Goal: Transaction & Acquisition: Purchase product/service

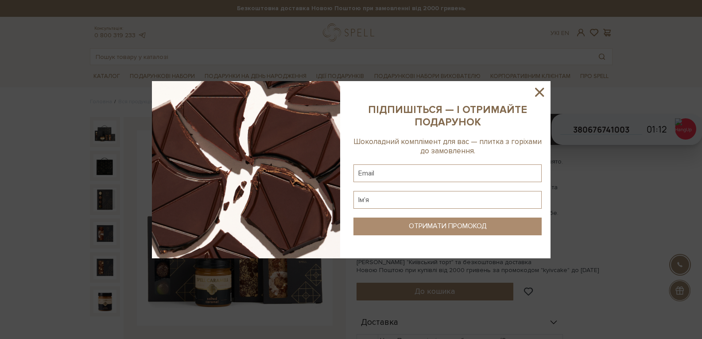
click at [168, 53] on div at bounding box center [351, 169] width 702 height 339
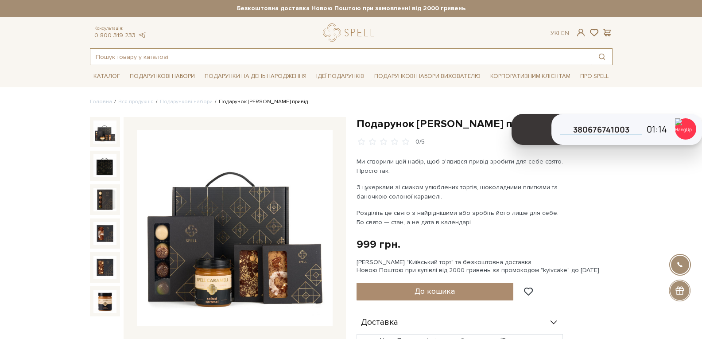
click at [179, 62] on input "text" at bounding box center [340, 57] width 501 height 16
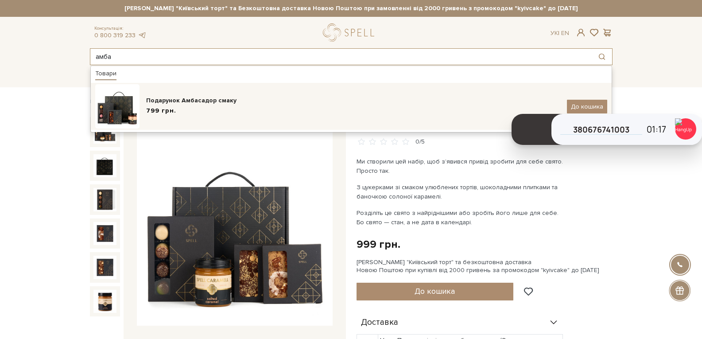
type input "амба"
click at [182, 95] on div "Подарунок Амбасадор смаку 799 грн. До кошика" at bounding box center [351, 106] width 512 height 44
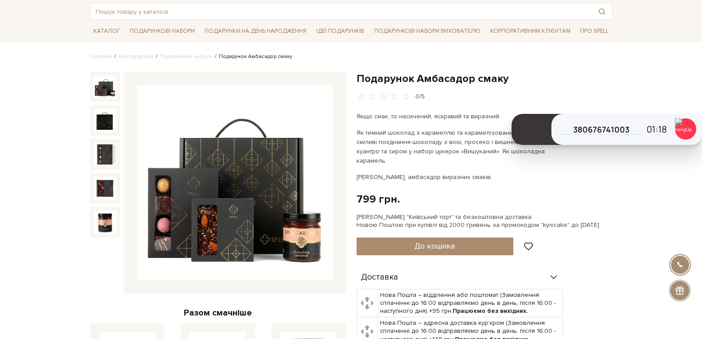
scroll to position [89, 0]
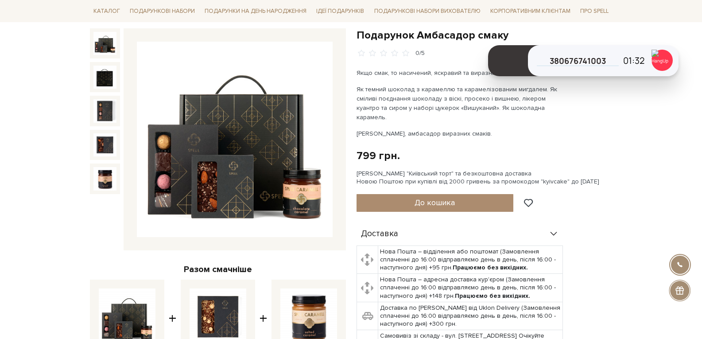
drag, startPoint x: 662, startPoint y: 106, endPoint x: 631, endPoint y: 118, distance: 33.8
click at [638, 46] on header "1862 Працюю" at bounding box center [604, 57] width 130 height 23
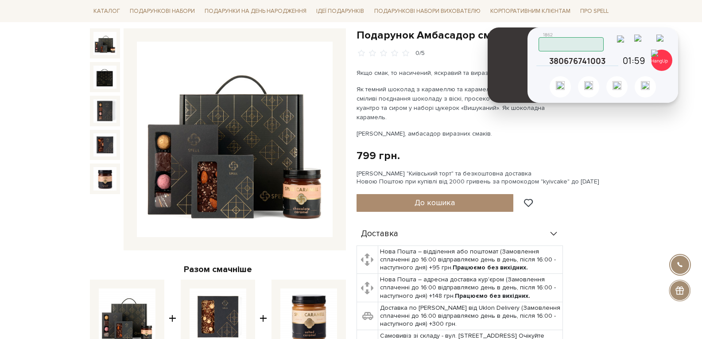
click at [649, 42] on img at bounding box center [643, 42] width 19 height 15
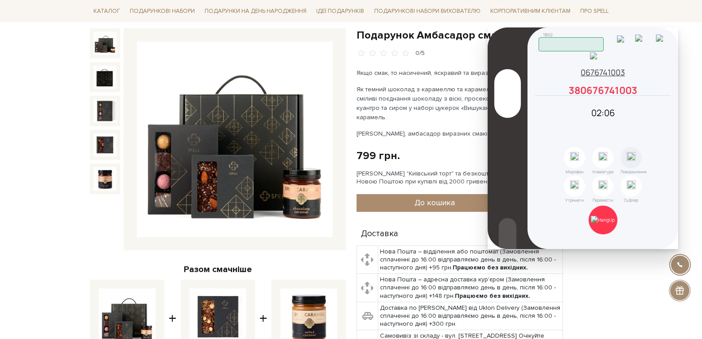
drag, startPoint x: 665, startPoint y: 113, endPoint x: 638, endPoint y: 107, distance: 28.1
click at [665, 94] on icon at bounding box center [667, 90] width 8 height 8
click at [602, 222] on img at bounding box center [603, 220] width 24 height 8
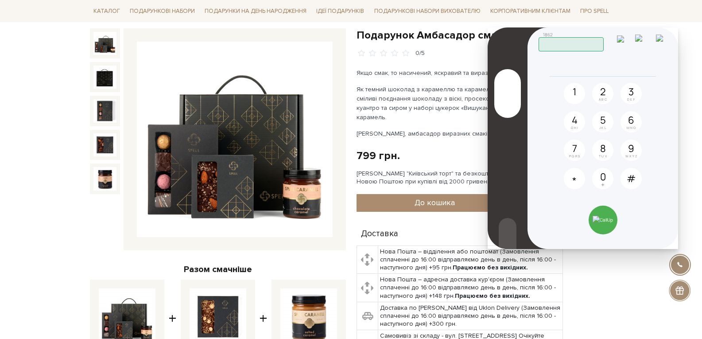
click at [646, 45] on img at bounding box center [643, 42] width 17 height 15
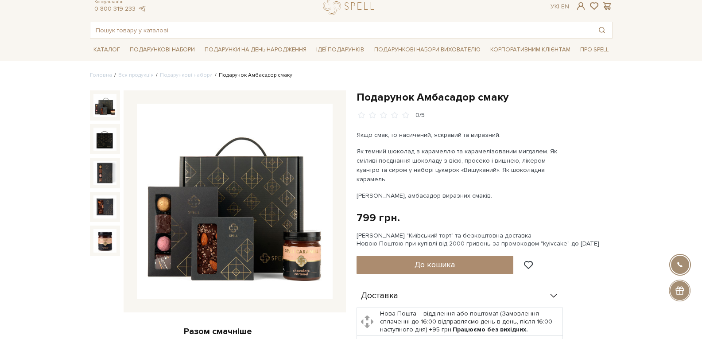
scroll to position [0, 0]
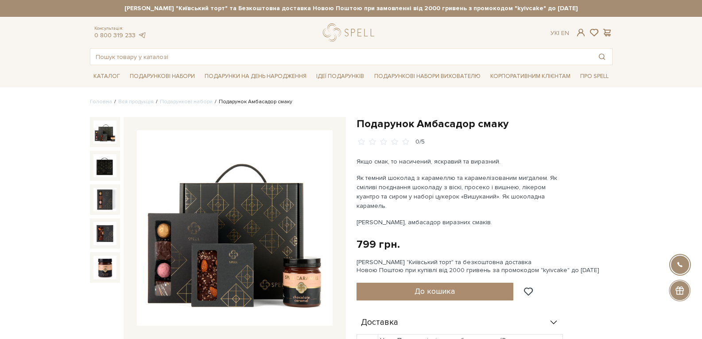
drag, startPoint x: 640, startPoint y: 44, endPoint x: 590, endPoint y: -27, distance: 86.1
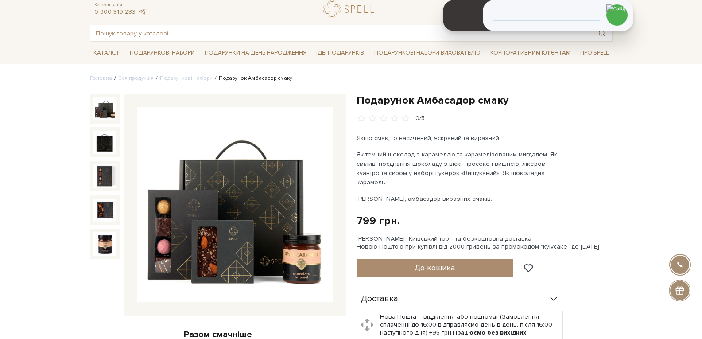
scroll to position [44, 0]
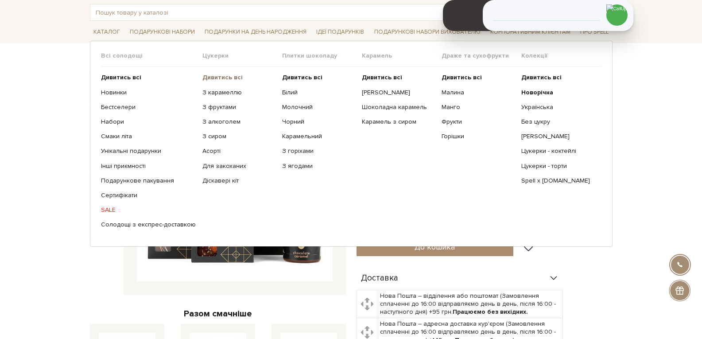
click at [227, 78] on b "Дивитись всі" at bounding box center [222, 78] width 40 height 8
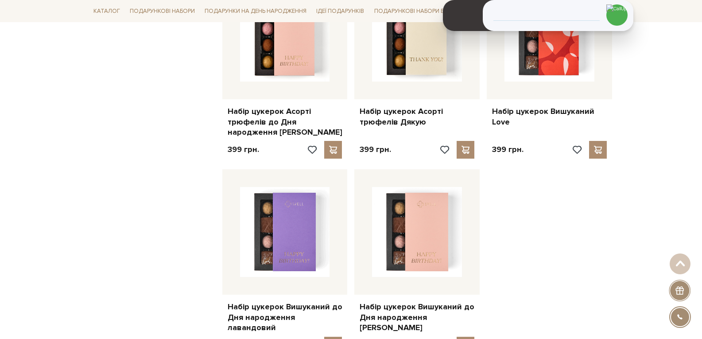
scroll to position [1107, 0]
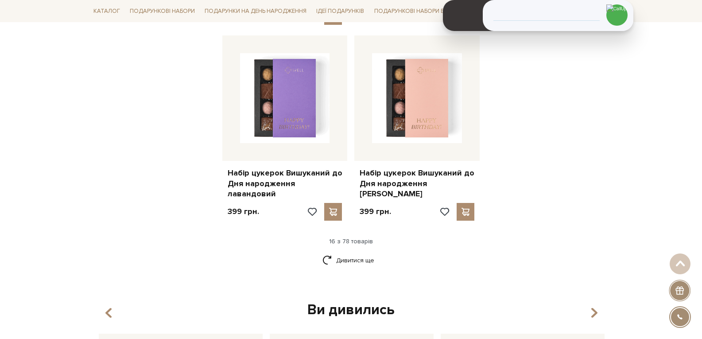
drag, startPoint x: 363, startPoint y: 245, endPoint x: 452, endPoint y: 245, distance: 89.5
click at [362, 252] on link "Дивитися ще" at bounding box center [351, 260] width 58 height 16
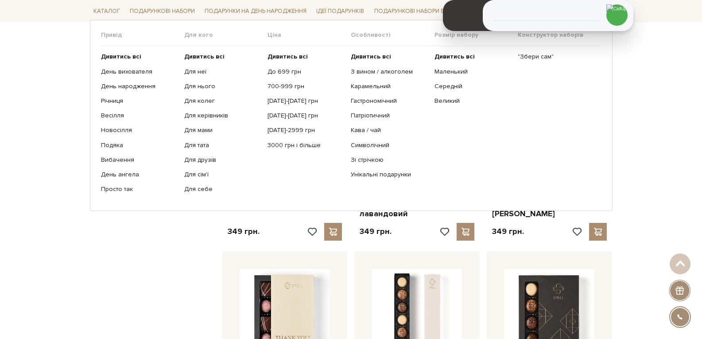
scroll to position [1373, 0]
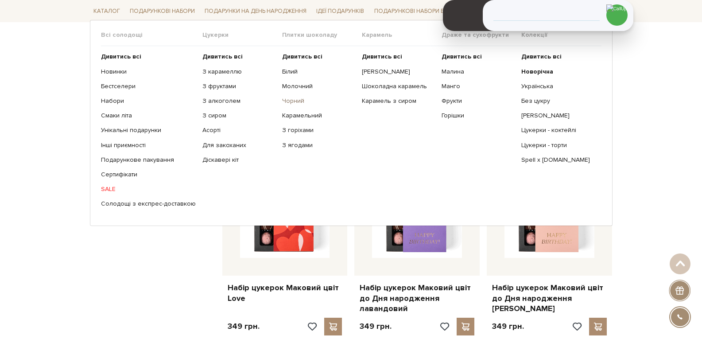
click at [287, 102] on link "Чорний" at bounding box center [318, 101] width 73 height 8
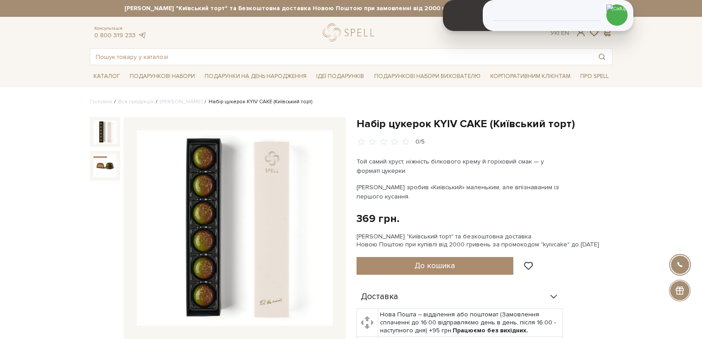
scroll to position [44, 0]
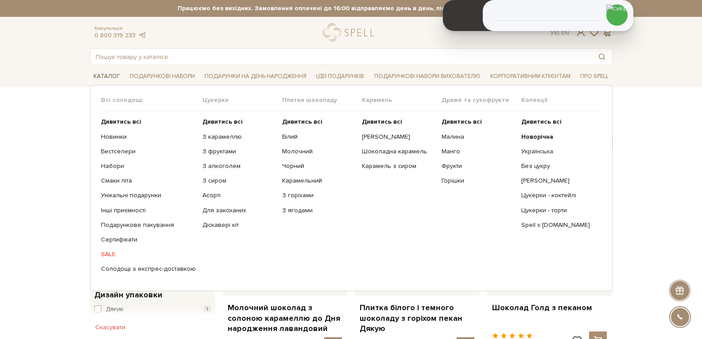
click at [114, 72] on link "Каталог" at bounding box center [107, 77] width 34 height 14
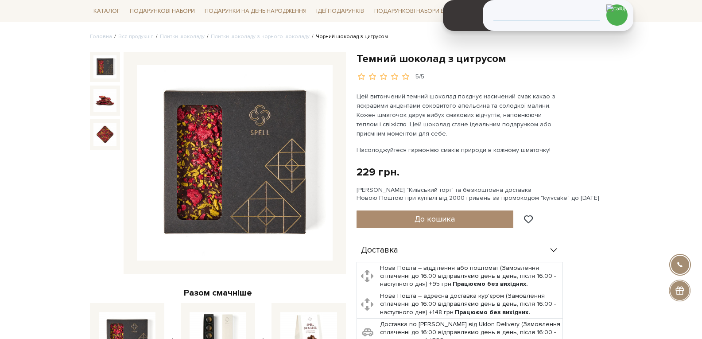
scroll to position [44, 0]
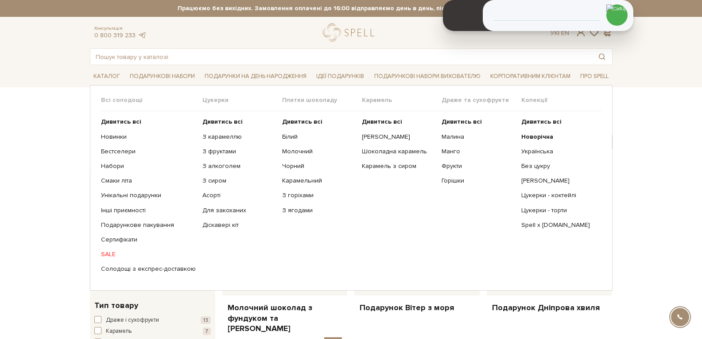
click at [141, 224] on link "Подарункове пакування" at bounding box center [148, 225] width 95 height 8
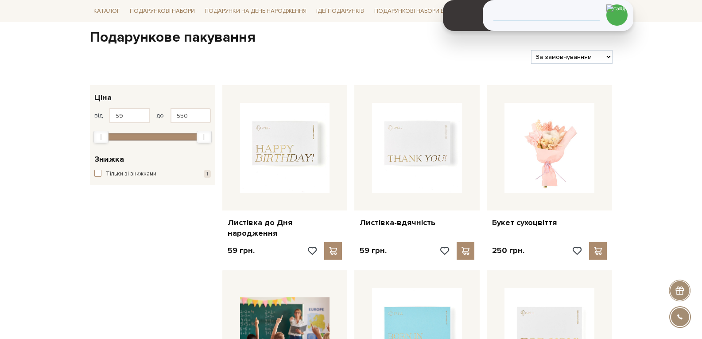
scroll to position [133, 0]
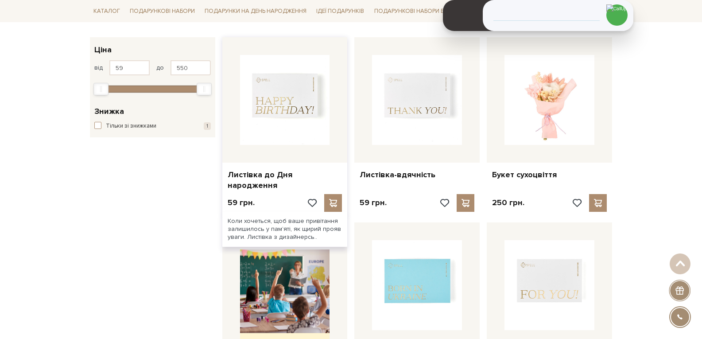
click at [283, 95] on img at bounding box center [285, 100] width 90 height 90
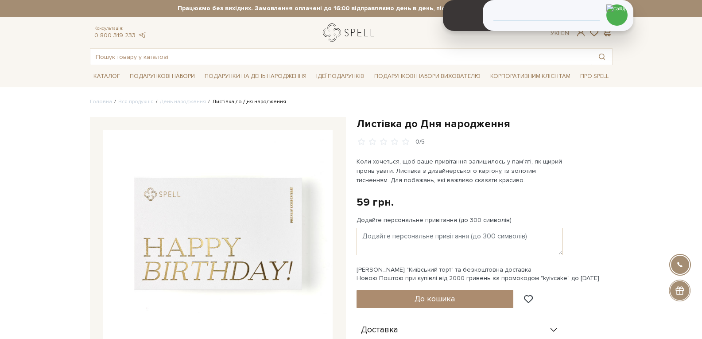
click at [334, 40] on link "logo" at bounding box center [350, 32] width 55 height 18
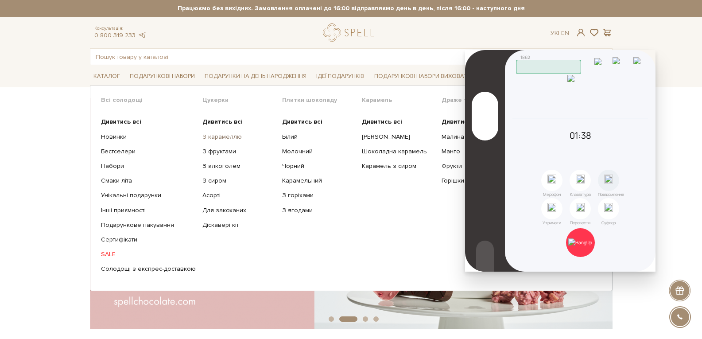
click at [212, 140] on link "З карамеллю" at bounding box center [238, 137] width 73 height 8
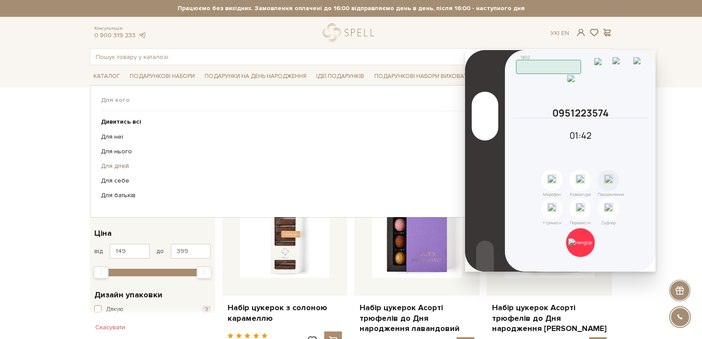
drag, startPoint x: 112, startPoint y: 134, endPoint x: 241, endPoint y: 167, distance: 133.8
click at [111, 133] on link "Для неї" at bounding box center [348, 137] width 494 height 8
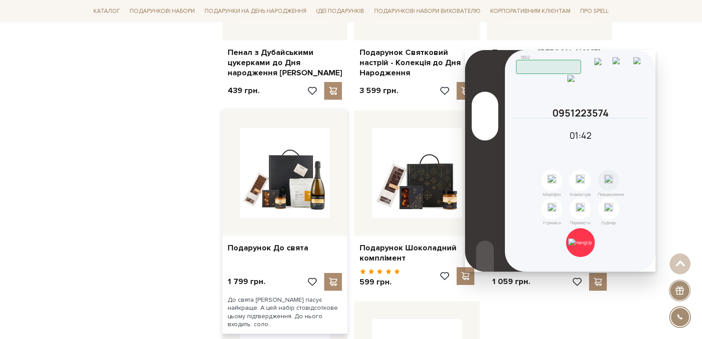
scroll to position [753, 0]
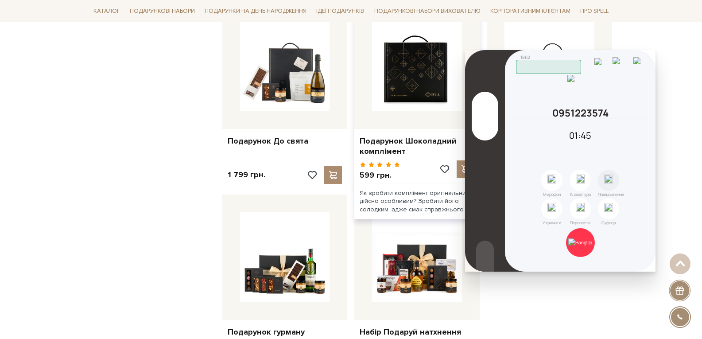
click at [399, 85] on img at bounding box center [417, 66] width 90 height 90
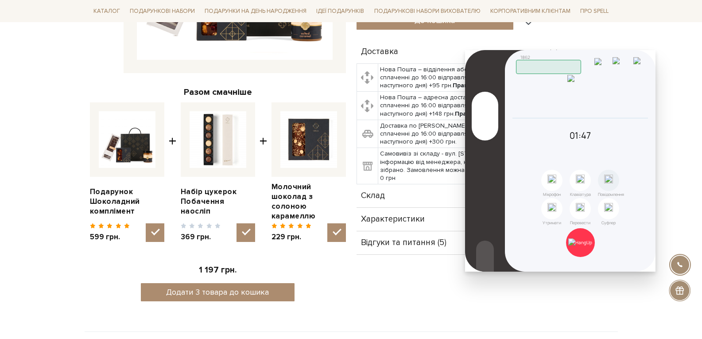
click at [376, 197] on span "Склад" at bounding box center [373, 196] width 24 height 8
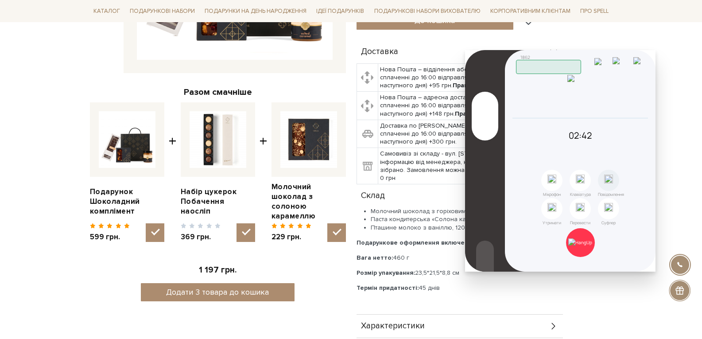
drag, startPoint x: 643, startPoint y: 136, endPoint x: 635, endPoint y: 142, distance: 10.1
click at [641, 117] on icon at bounding box center [644, 113] width 8 height 8
click at [581, 246] on img at bounding box center [580, 242] width 24 height 8
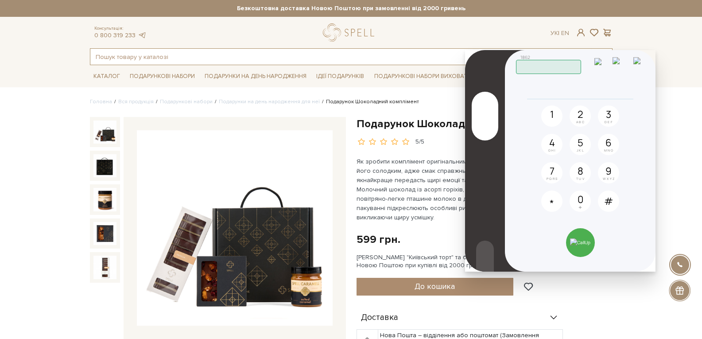
click at [171, 57] on input "text" at bounding box center [340, 57] width 501 height 16
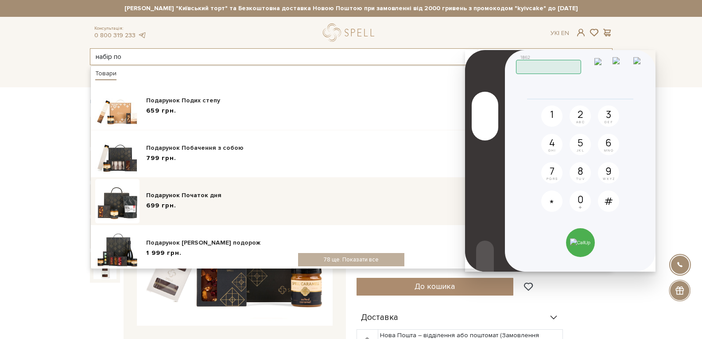
type input "набір по"
click at [179, 193] on div "Подарунок Початок дня" at bounding box center [353, 195] width 414 height 9
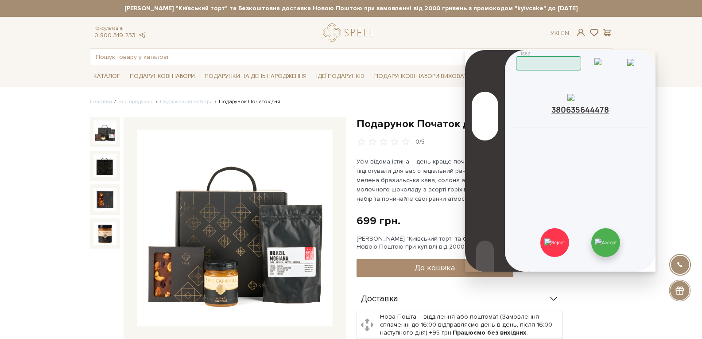
drag, startPoint x: 610, startPoint y: 256, endPoint x: 608, endPoint y: 251, distance: 5.2
click at [610, 246] on img at bounding box center [606, 242] width 22 height 8
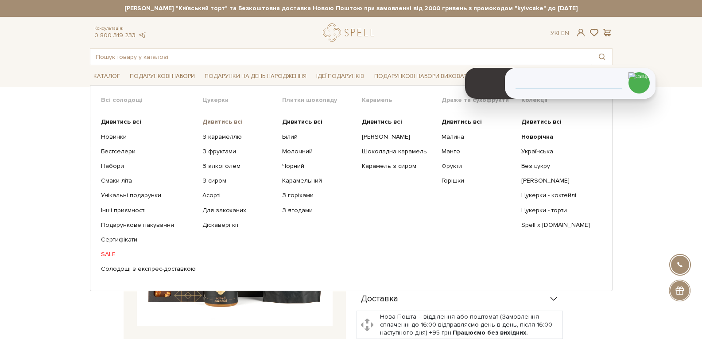
click at [222, 121] on b "Дивитись всі" at bounding box center [222, 122] width 40 height 8
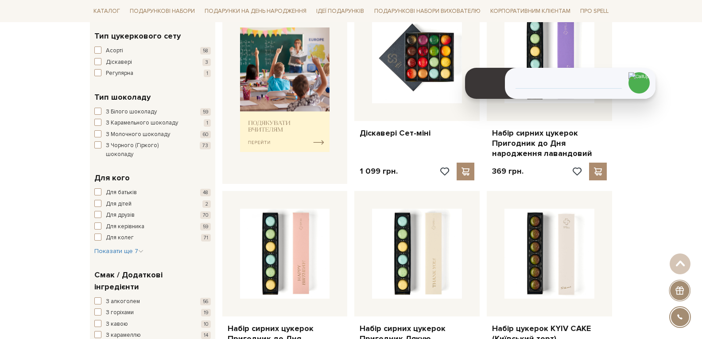
scroll to position [487, 0]
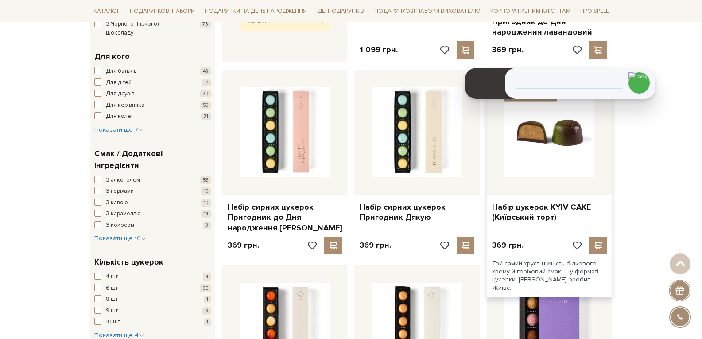
click at [534, 163] on img at bounding box center [549, 132] width 90 height 90
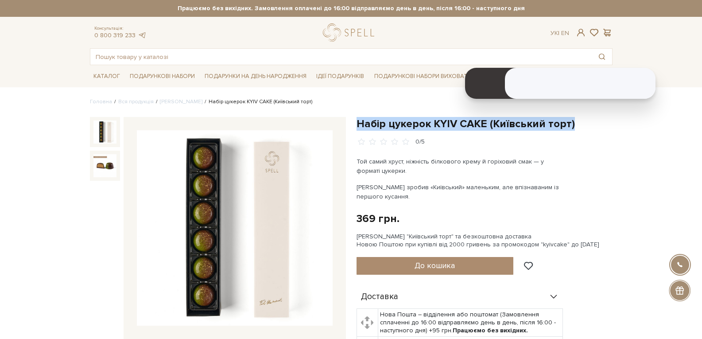
drag, startPoint x: 357, startPoint y: 124, endPoint x: 570, endPoint y: 112, distance: 213.9
copy h1 "Набір цукерок KYIV CAKE (Київський торт)"
